Goal: Information Seeking & Learning: Learn about a topic

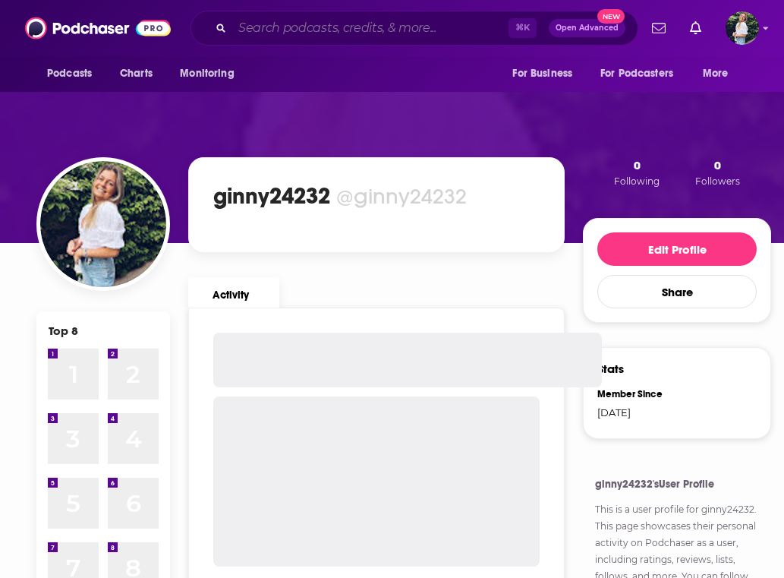
click at [260, 31] on input "Search podcasts, credits, & more..." at bounding box center [370, 28] width 276 height 24
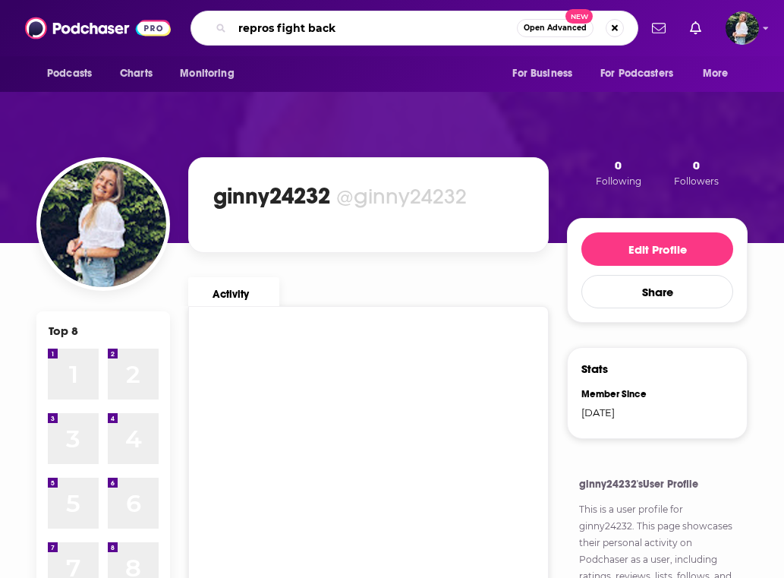
type input "repros fight back"
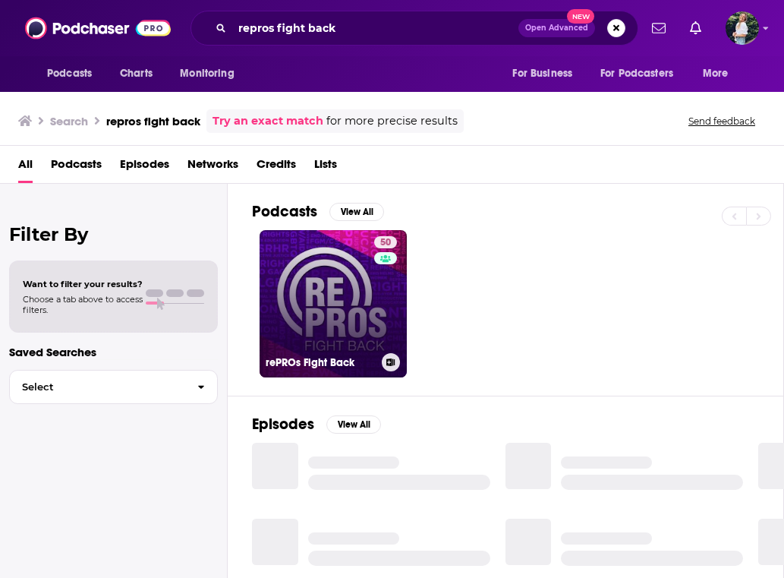
click at [355, 318] on link "50 rePROs Fight Back" at bounding box center [333, 303] width 147 height 147
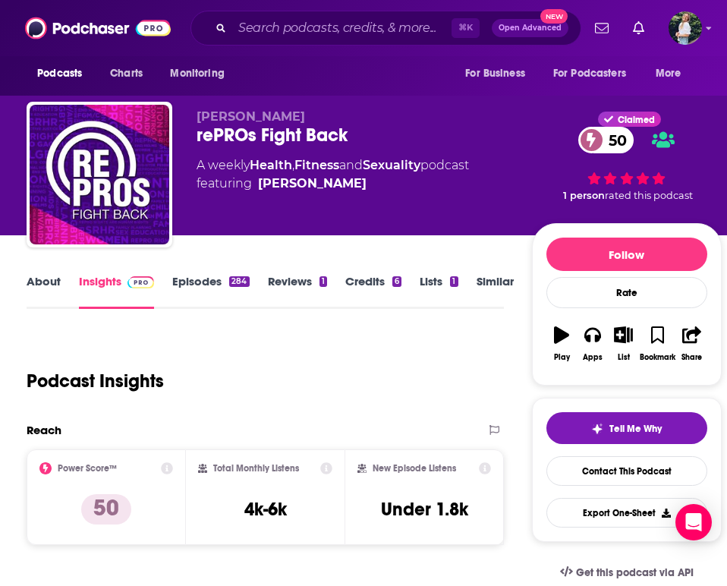
scroll to position [5, 0]
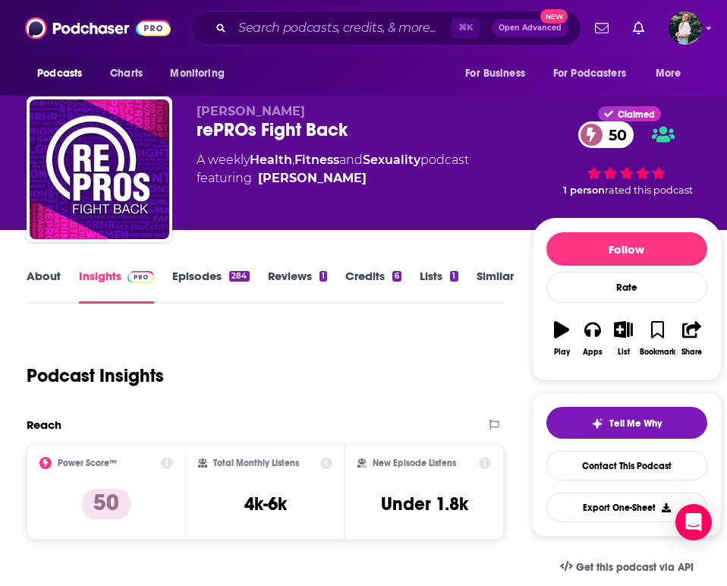
click at [43, 285] on link "About" at bounding box center [44, 286] width 34 height 35
